Goal: Task Accomplishment & Management: Use online tool/utility

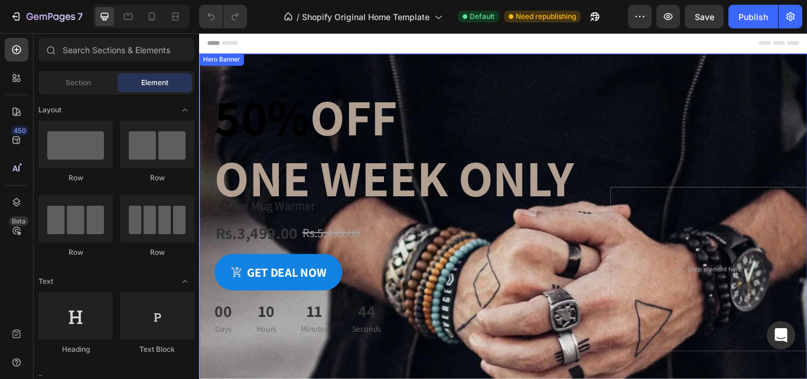
click at [254, 60] on div "50% off one week only Heading Coffee Mug Warmer Product Title Rs.3,499.00 Produ…" at bounding box center [553, 308] width 709 height 502
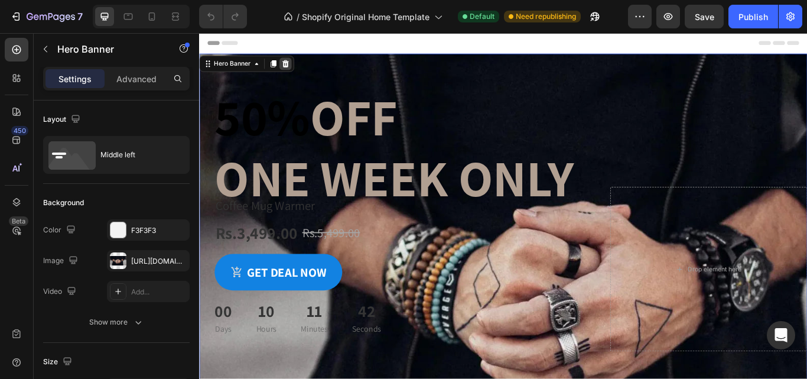
click at [302, 69] on icon at bounding box center [299, 68] width 9 height 9
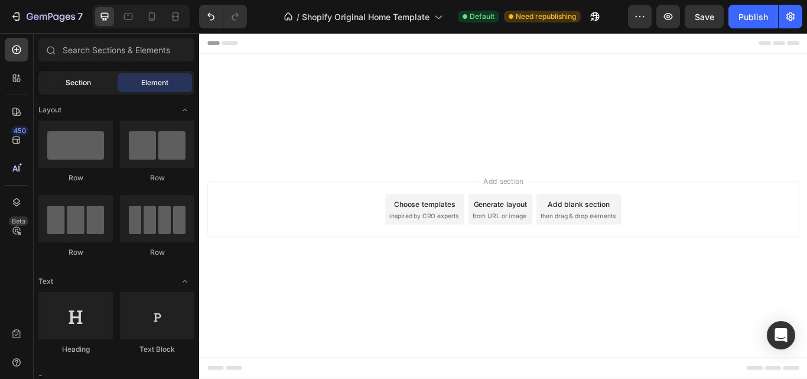
click at [73, 77] on span "Section" at bounding box center [78, 82] width 25 height 11
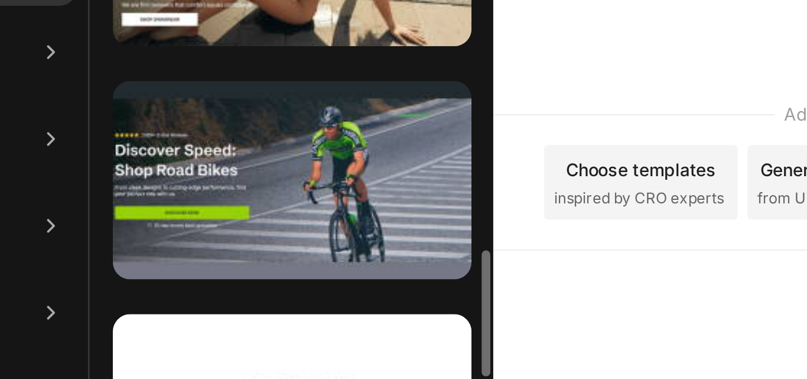
scroll to position [974, 0]
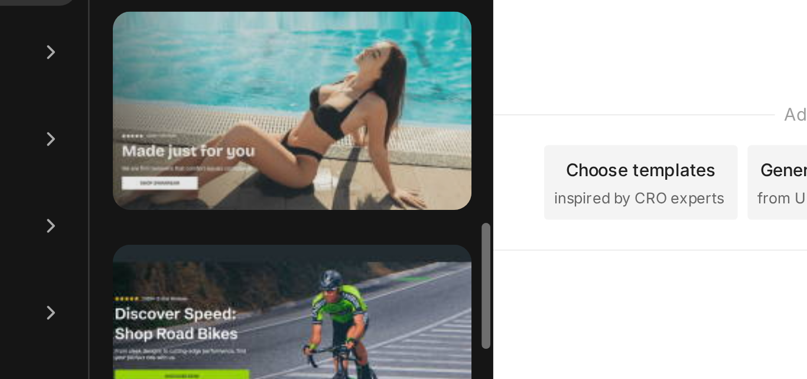
click at [239, 201] on div at bounding box center [282, 179] width 146 height 81
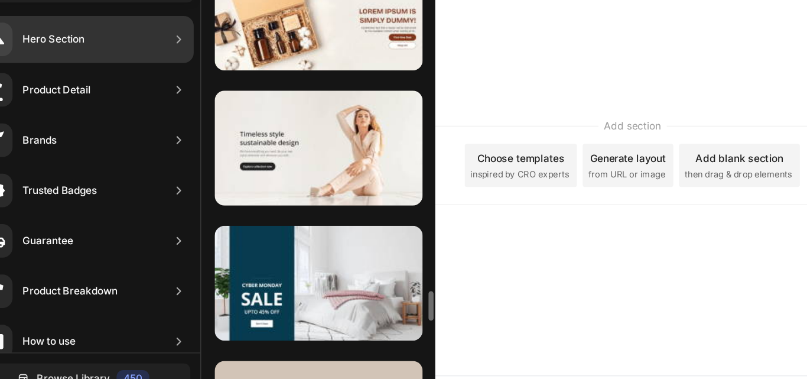
scroll to position [3527, 0]
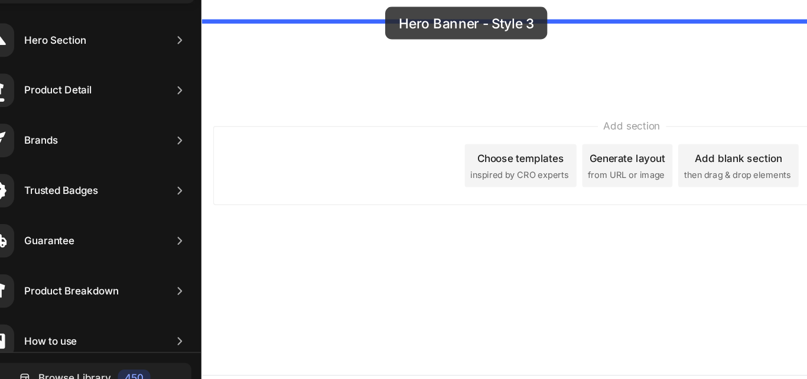
drag, startPoint x: 478, startPoint y: 131, endPoint x: 353, endPoint y: -9, distance: 188.2
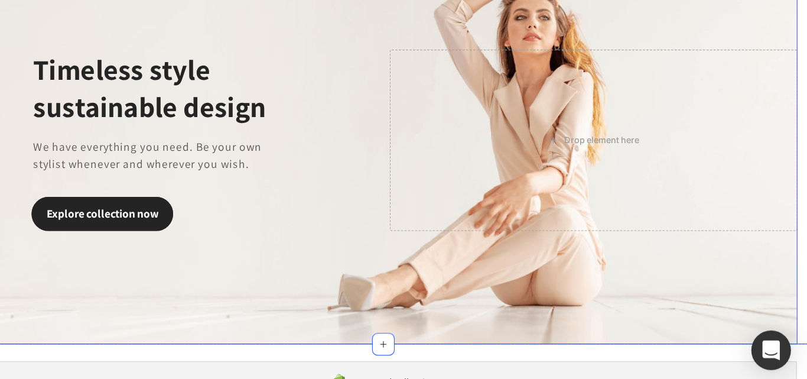
scroll to position [0, 0]
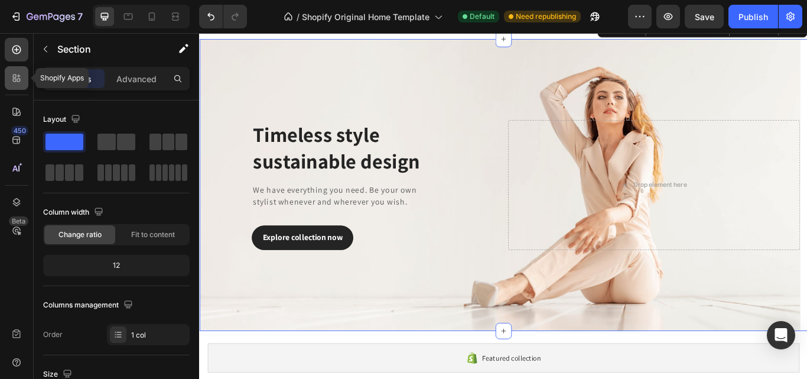
click at [20, 80] on icon at bounding box center [19, 81] width 4 height 4
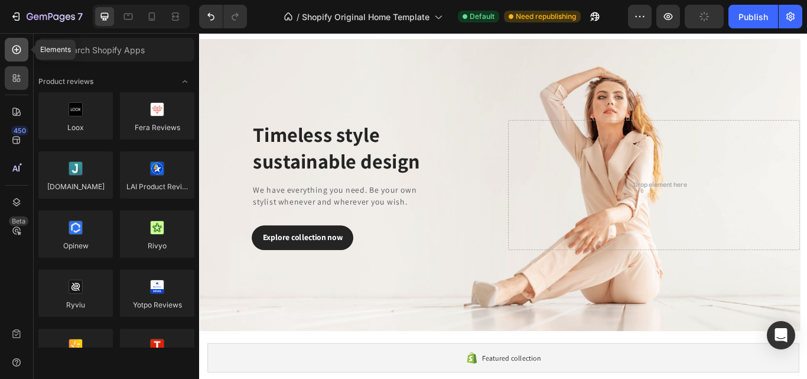
click at [22, 57] on div at bounding box center [17, 50] width 24 height 24
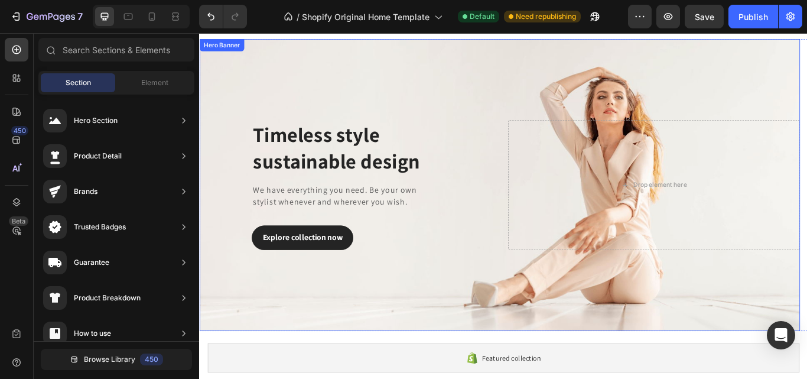
click at [252, 64] on div "Overlay" at bounding box center [549, 210] width 700 height 340
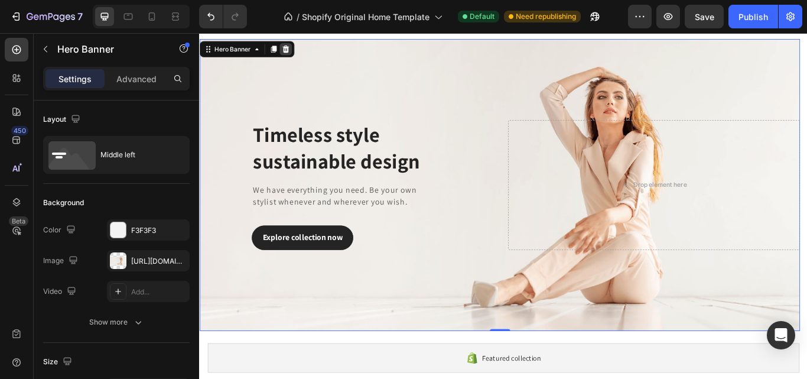
click at [300, 53] on icon at bounding box center [299, 51] width 9 height 9
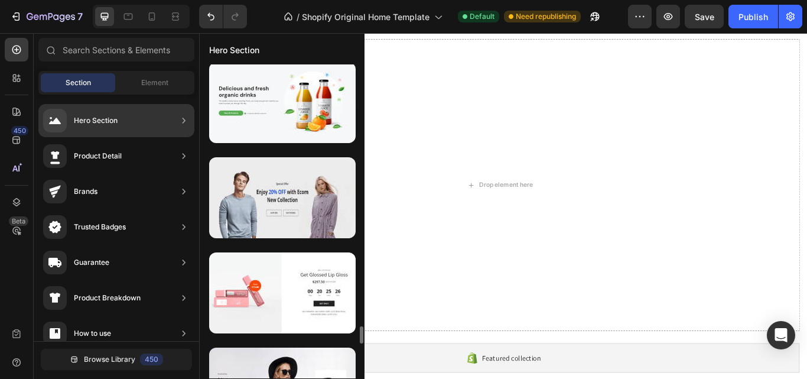
scroll to position [155, 0]
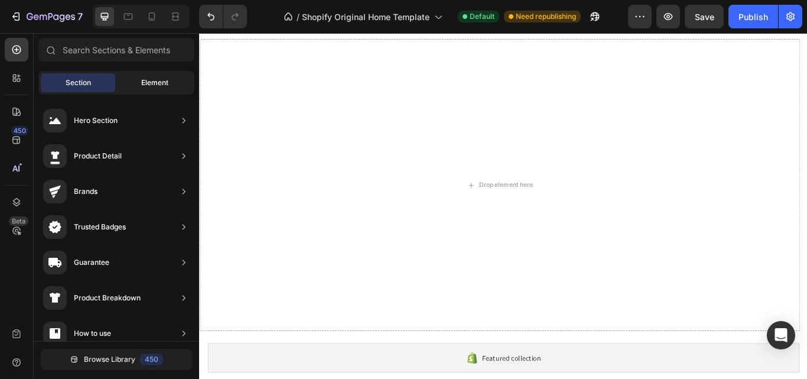
click at [161, 77] on span "Element" at bounding box center [154, 82] width 27 height 11
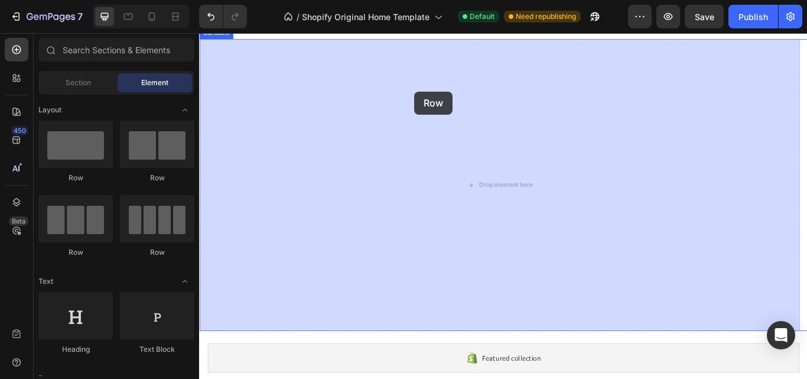
drag, startPoint x: 286, startPoint y: 168, endPoint x: 441, endPoint y: 97, distance: 170.2
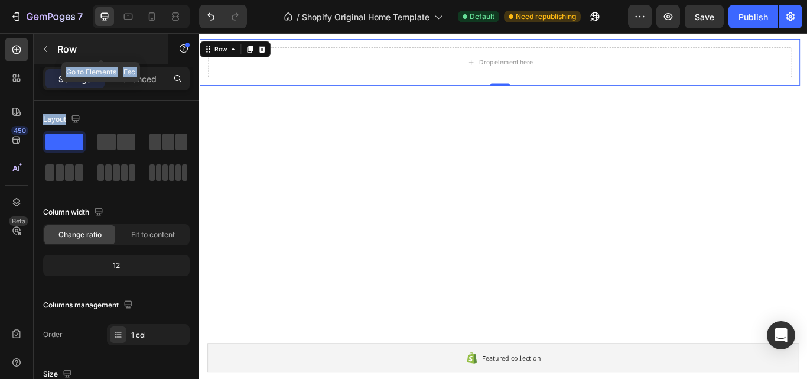
drag, startPoint x: 100, startPoint y: 176, endPoint x: 41, endPoint y: 40, distance: 148.9
click at [41, 40] on div "Sections(18) Elements(83) Section Element Hero Section Product Detail Brands Tr…" at bounding box center [116, 205] width 165 height 345
click at [41, 40] on button "button" at bounding box center [45, 49] width 19 height 19
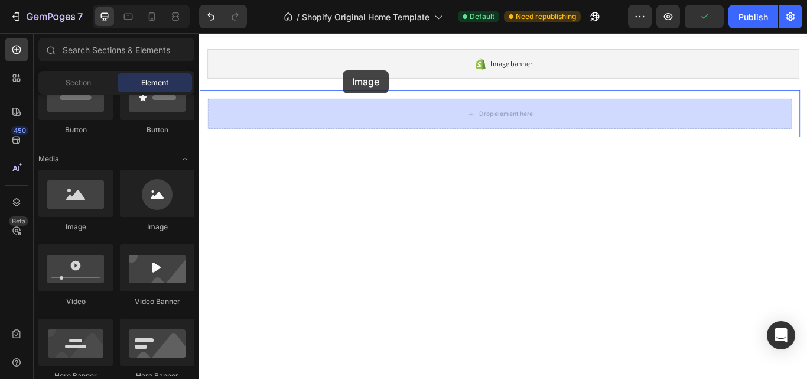
scroll to position [0, 0]
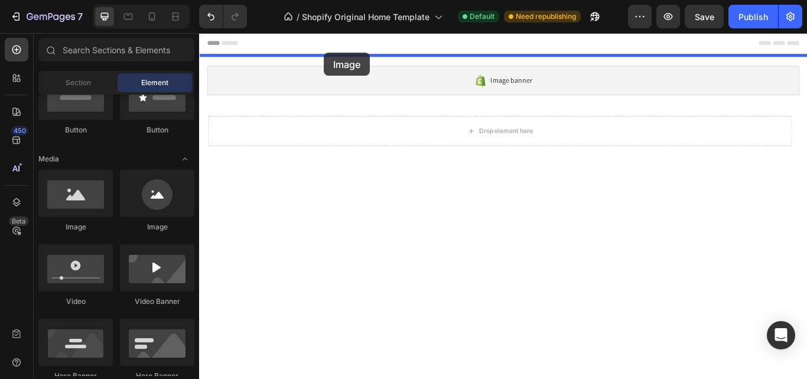
drag, startPoint x: 278, startPoint y: 224, endPoint x: 344, endPoint y: 56, distance: 181.0
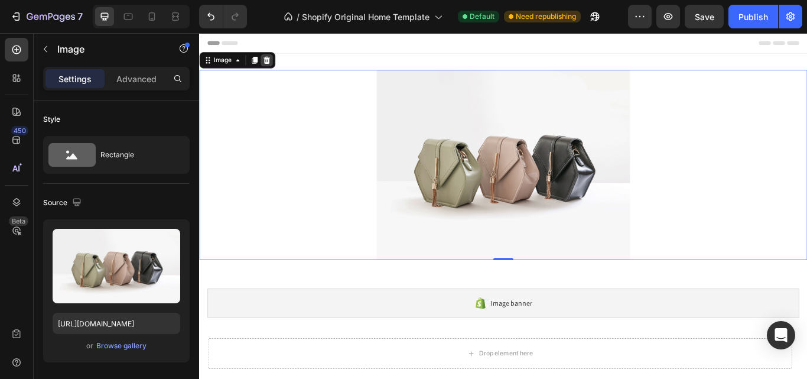
click at [280, 60] on icon at bounding box center [277, 64] width 9 height 9
